Goal: Information Seeking & Learning: Learn about a topic

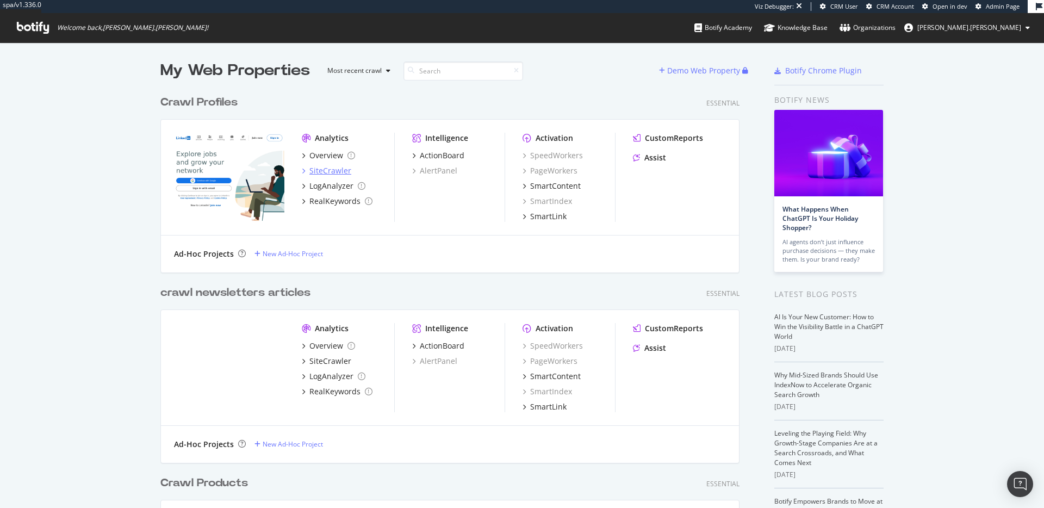
click at [319, 167] on div "SiteCrawler" at bounding box center [330, 170] width 42 height 11
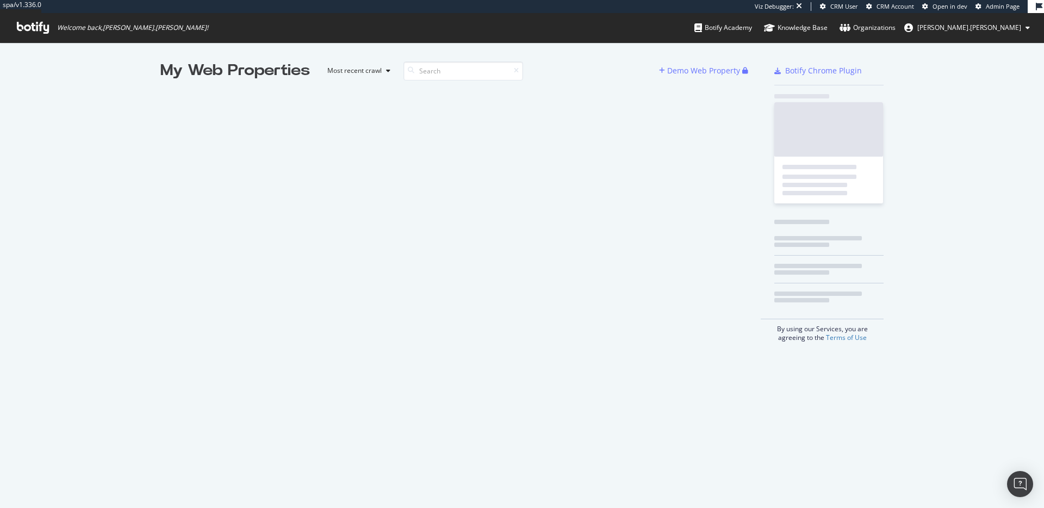
scroll to position [508, 1044]
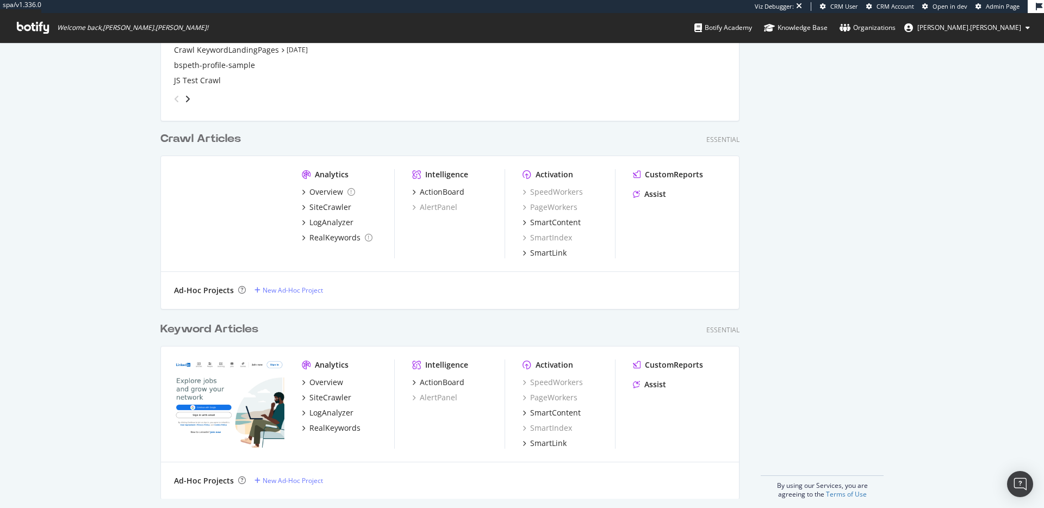
scroll to position [2131, 0]
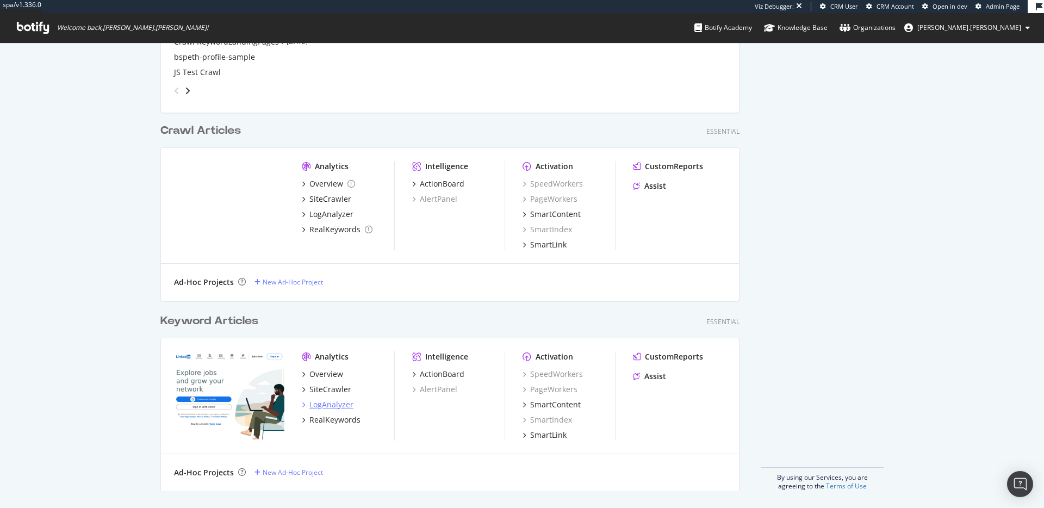
click at [346, 403] on div "LogAnalyzer" at bounding box center [331, 404] width 44 height 11
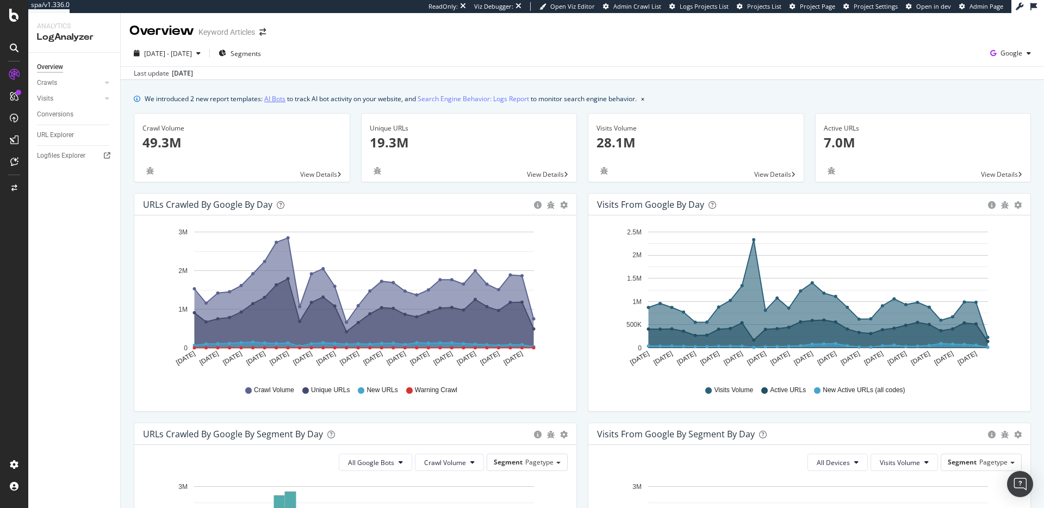
click at [281, 101] on link "AI Bots" at bounding box center [274, 98] width 21 height 11
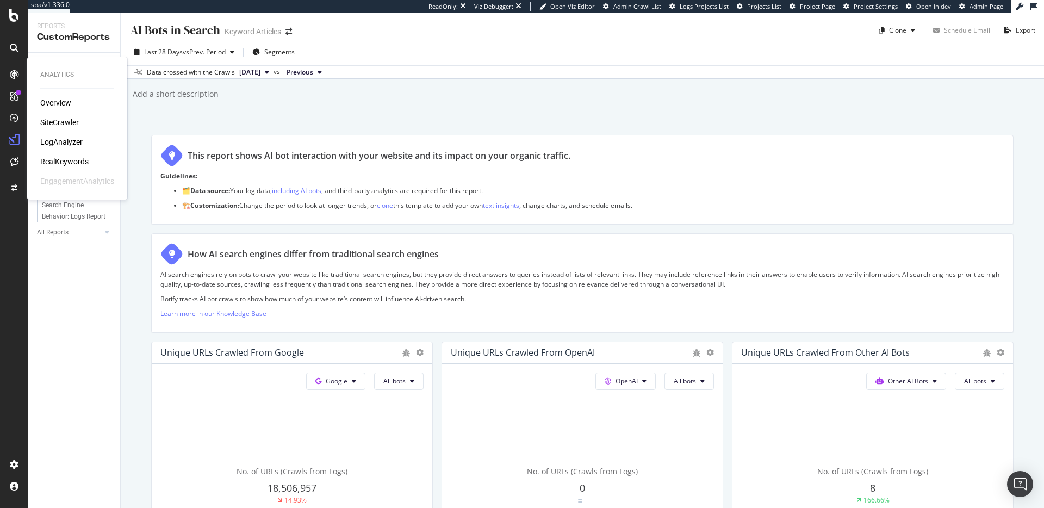
click at [68, 119] on div "SiteCrawler" at bounding box center [59, 122] width 39 height 11
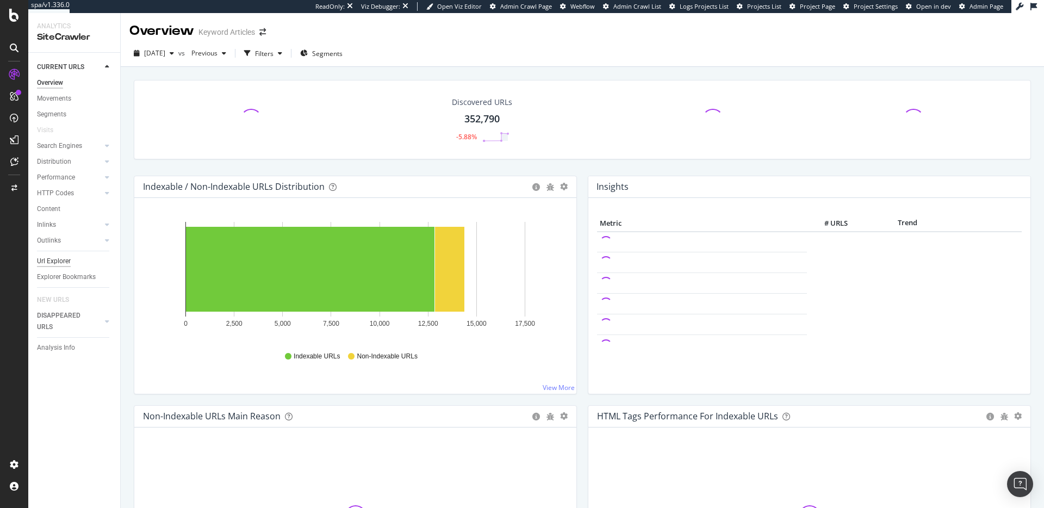
click at [60, 259] on div "Url Explorer" at bounding box center [54, 261] width 34 height 11
